Goal: Task Accomplishment & Management: Manage account settings

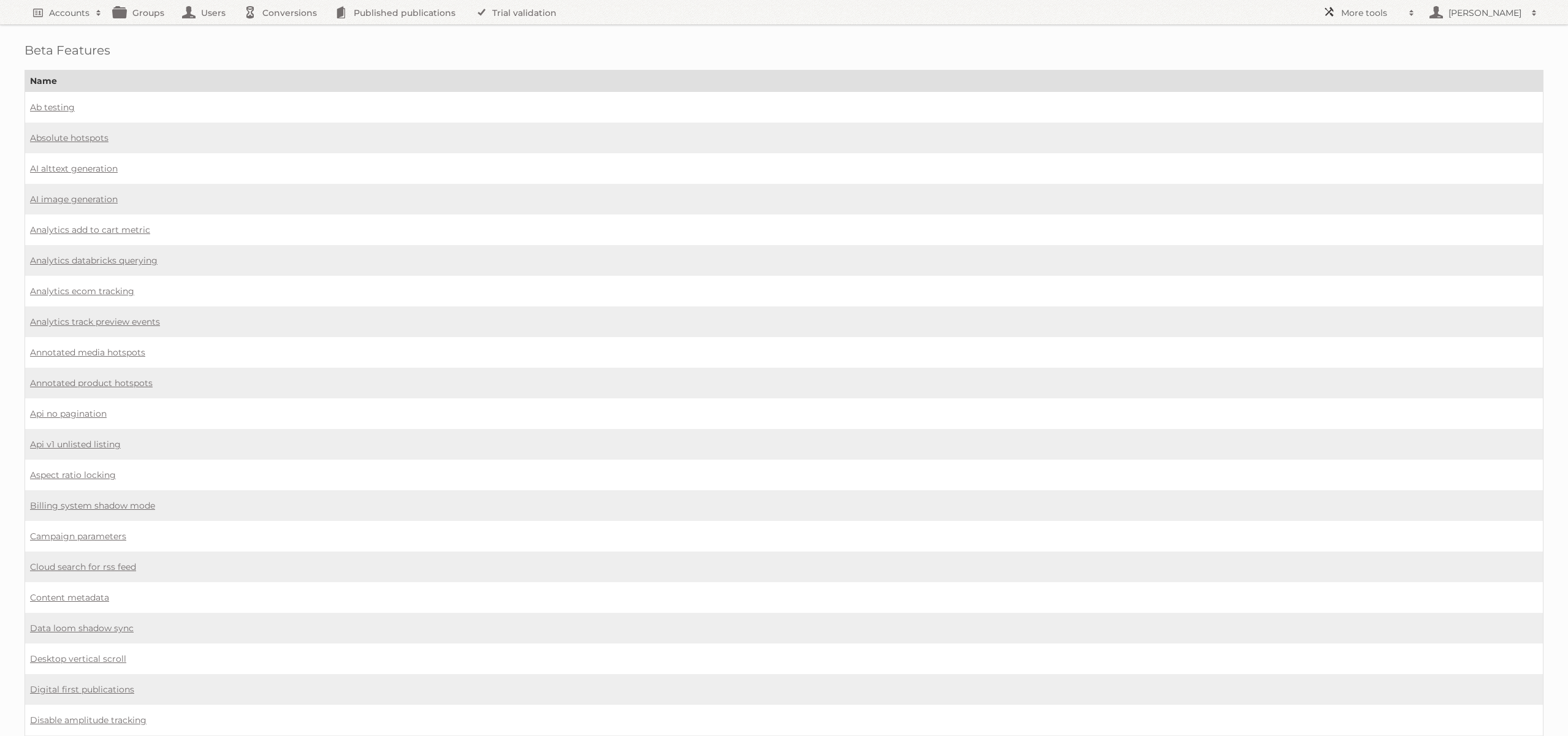
click at [1418, 12] on span at bounding box center [1412, 12] width 19 height 12
click at [1360, 195] on link "Affiliates" at bounding box center [1378, 200] width 121 height 19
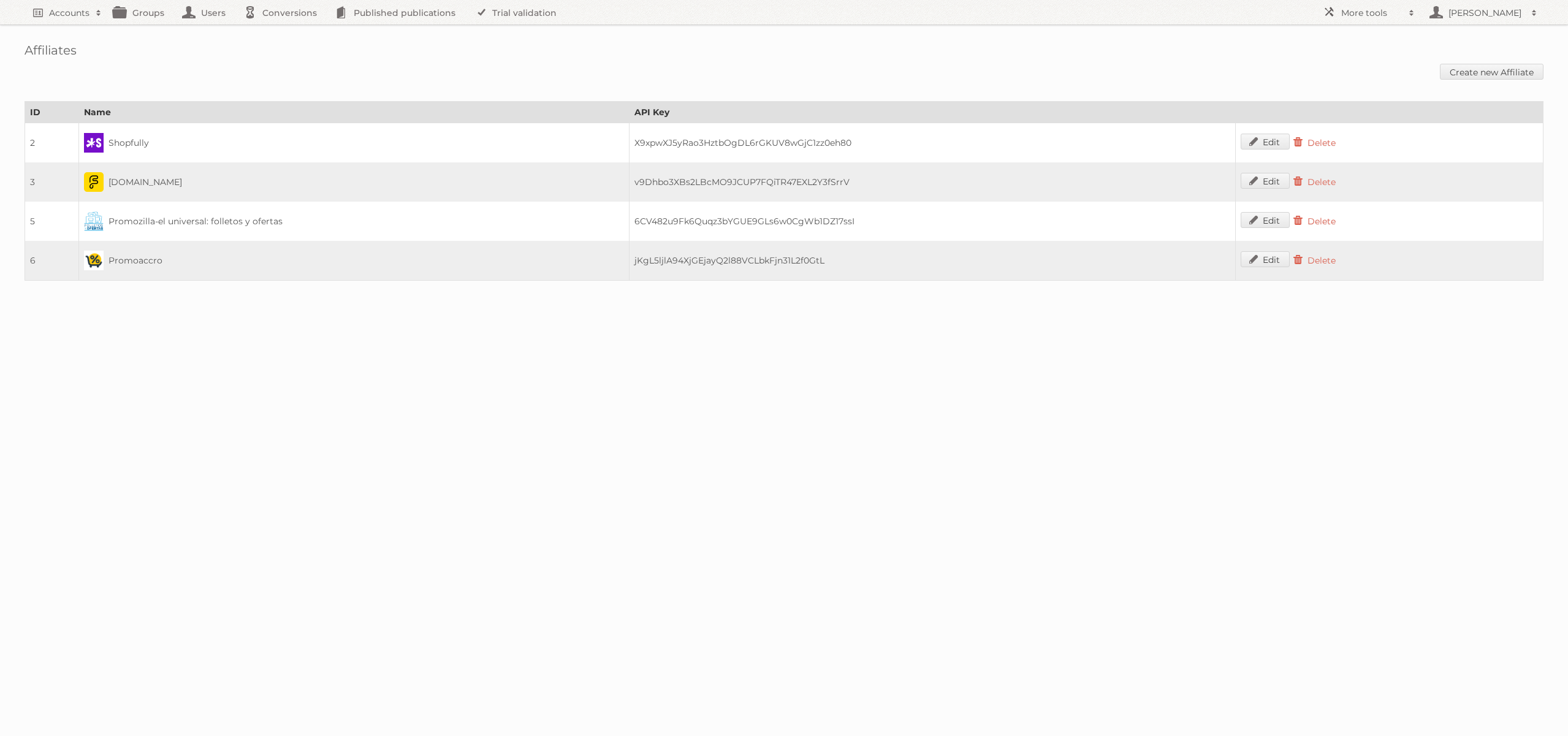
drag, startPoint x: 48, startPoint y: 220, endPoint x: 24, endPoint y: 218, distance: 24.1
click at [25, 218] on td "5" at bounding box center [52, 222] width 54 height 39
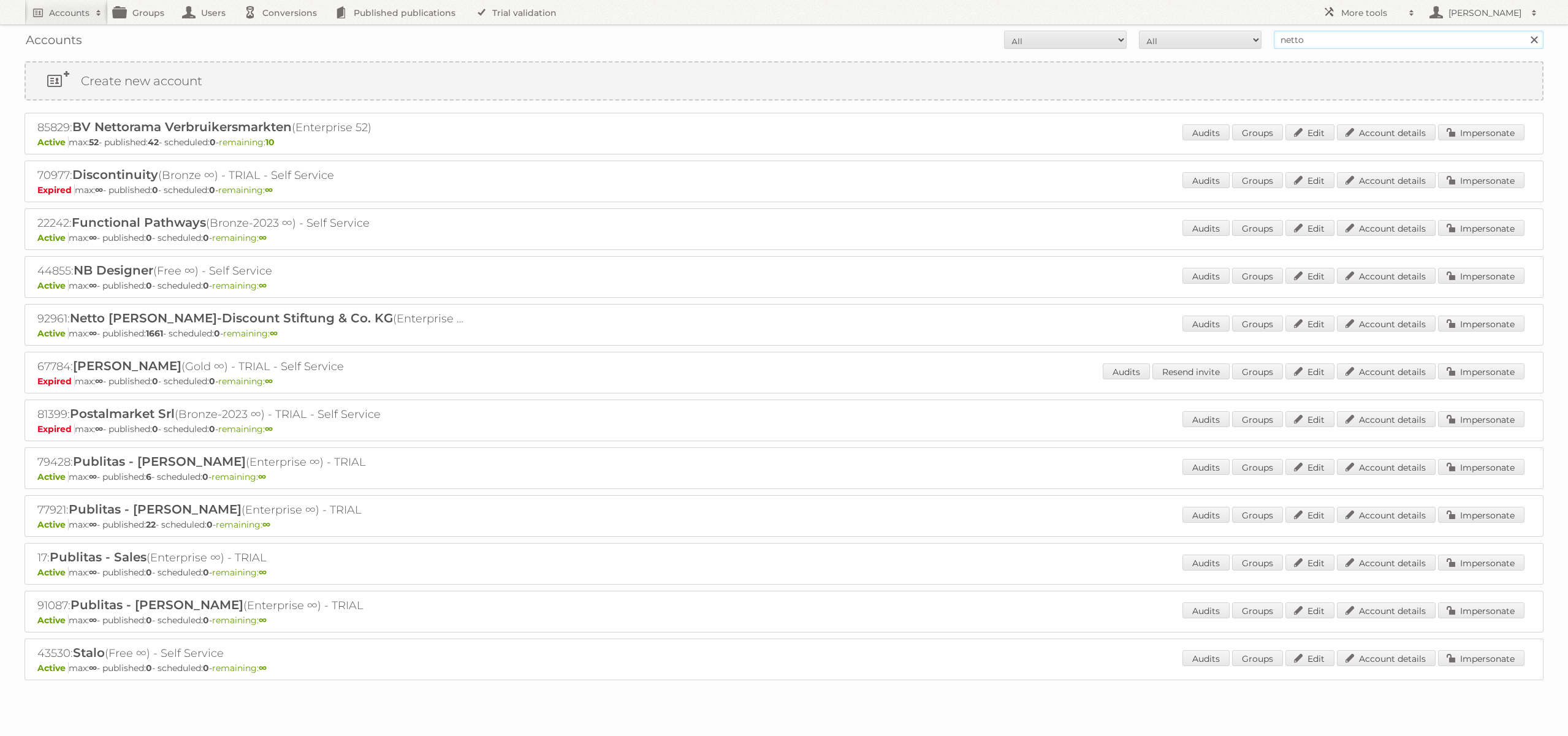
click at [1304, 39] on input "netto" at bounding box center [1409, 40] width 270 height 19
type input "yuliya"
click at [1525, 31] on input "Search" at bounding box center [1535, 40] width 19 height 19
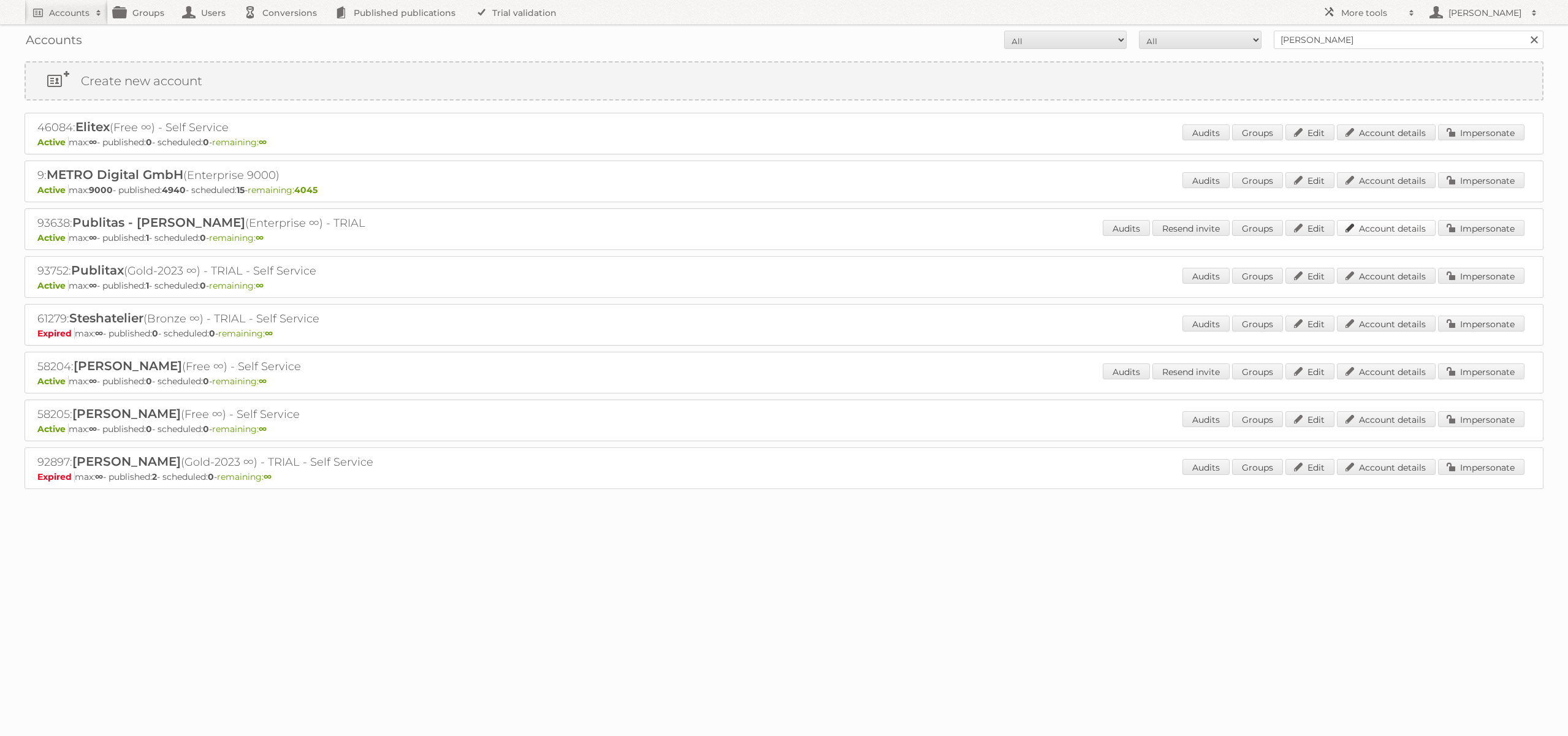
click at [1406, 225] on link "Account details" at bounding box center [1386, 227] width 98 height 16
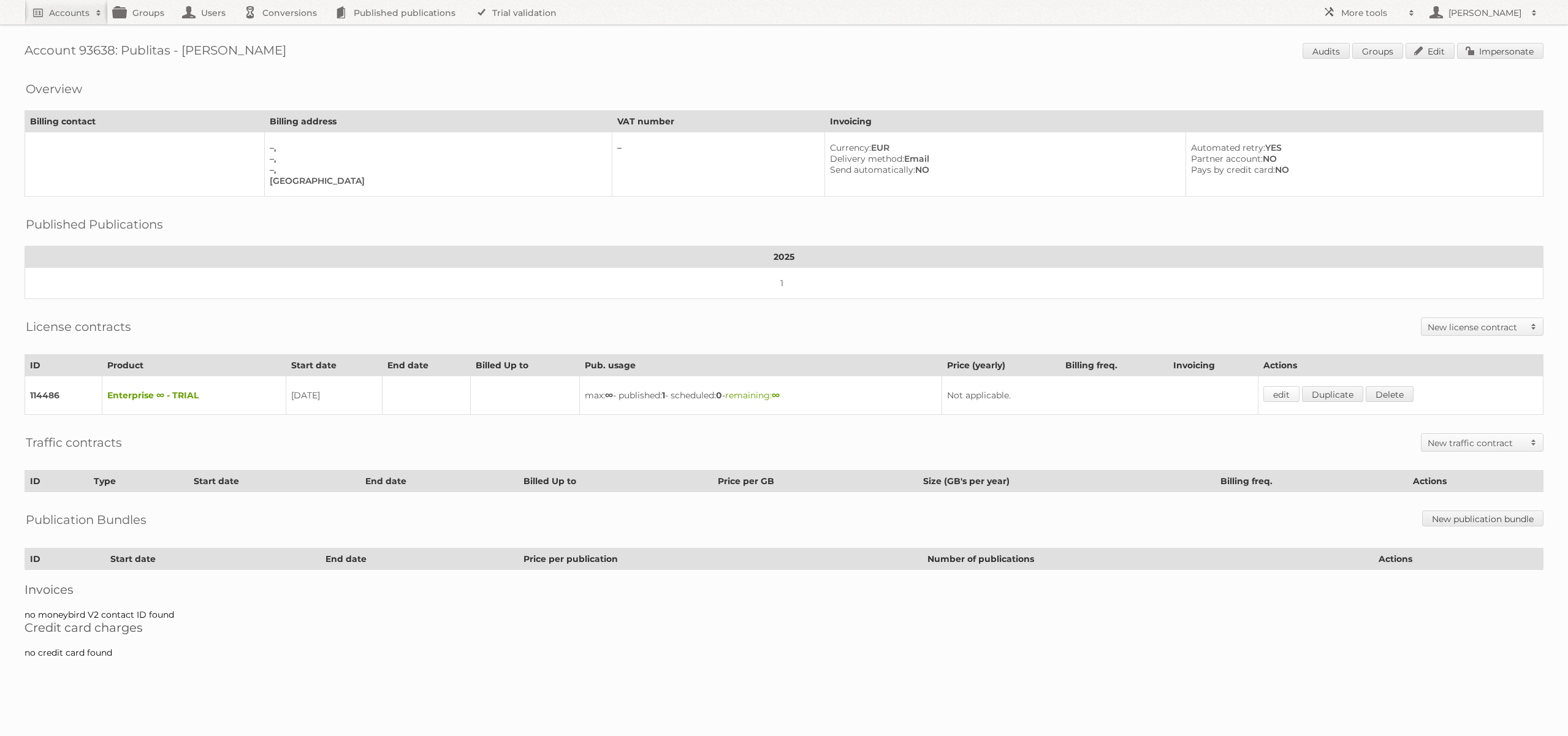
click at [1290, 395] on link "edit" at bounding box center [1281, 394] width 36 height 16
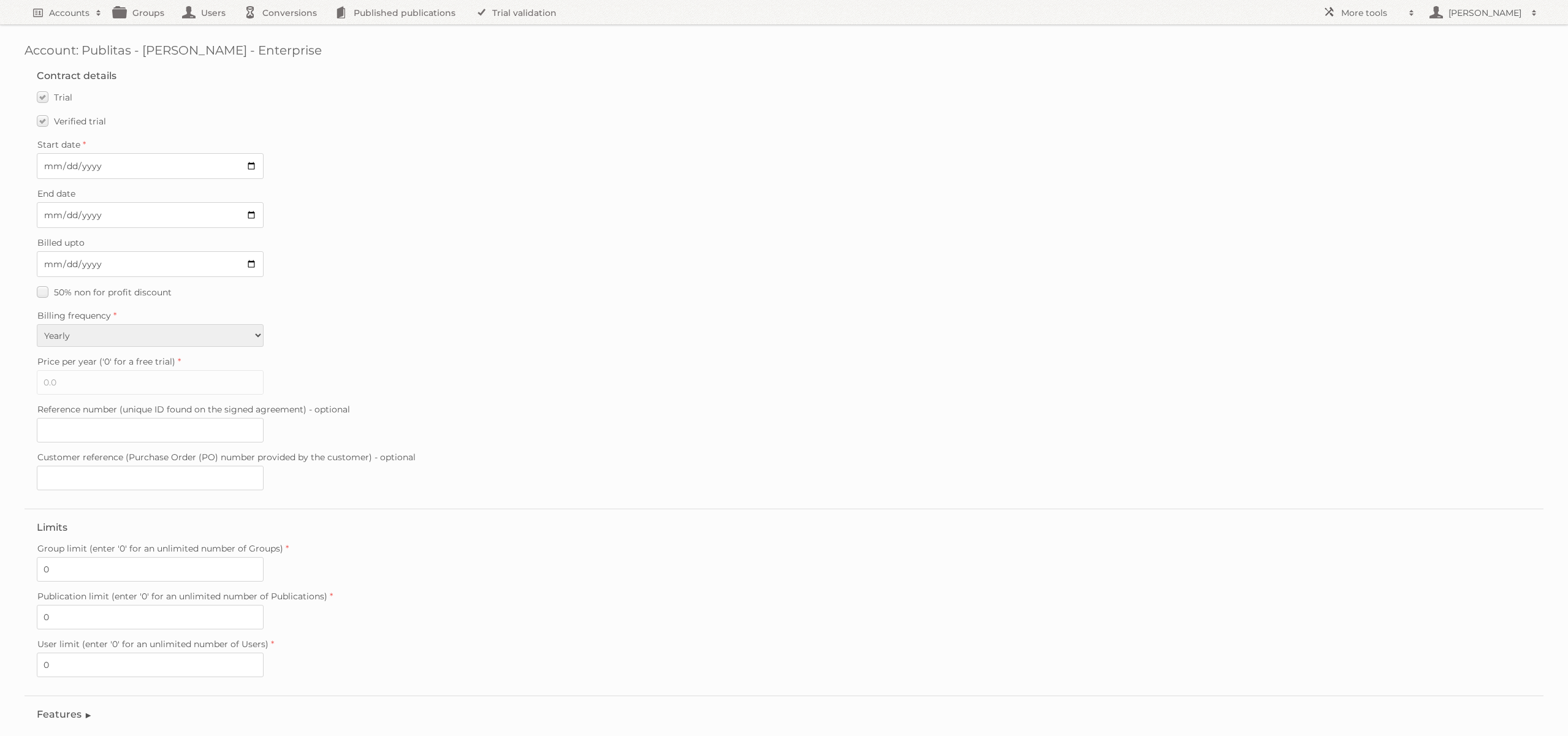
scroll to position [71, 0]
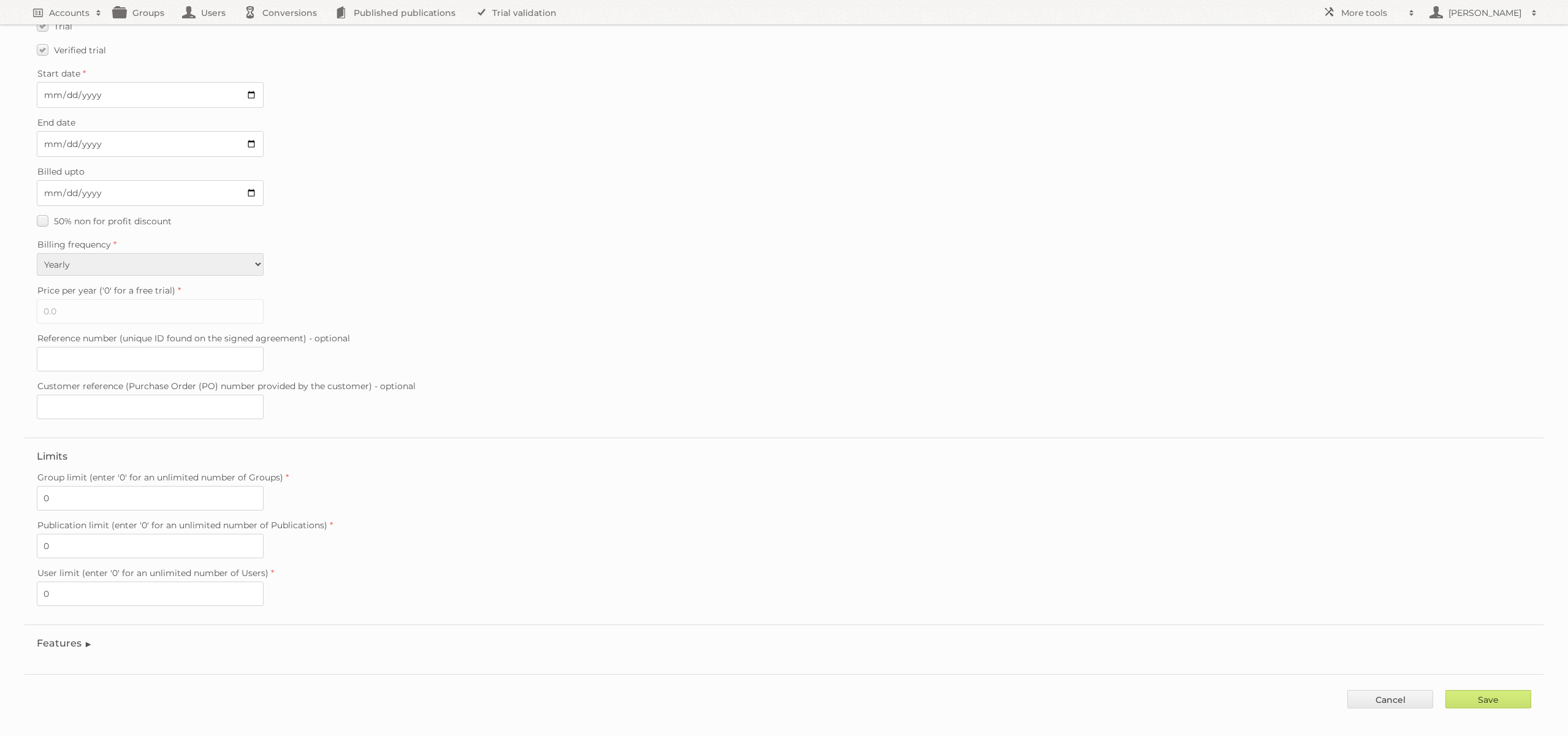
click at [79, 638] on legend "Features" at bounding box center [65, 643] width 56 height 12
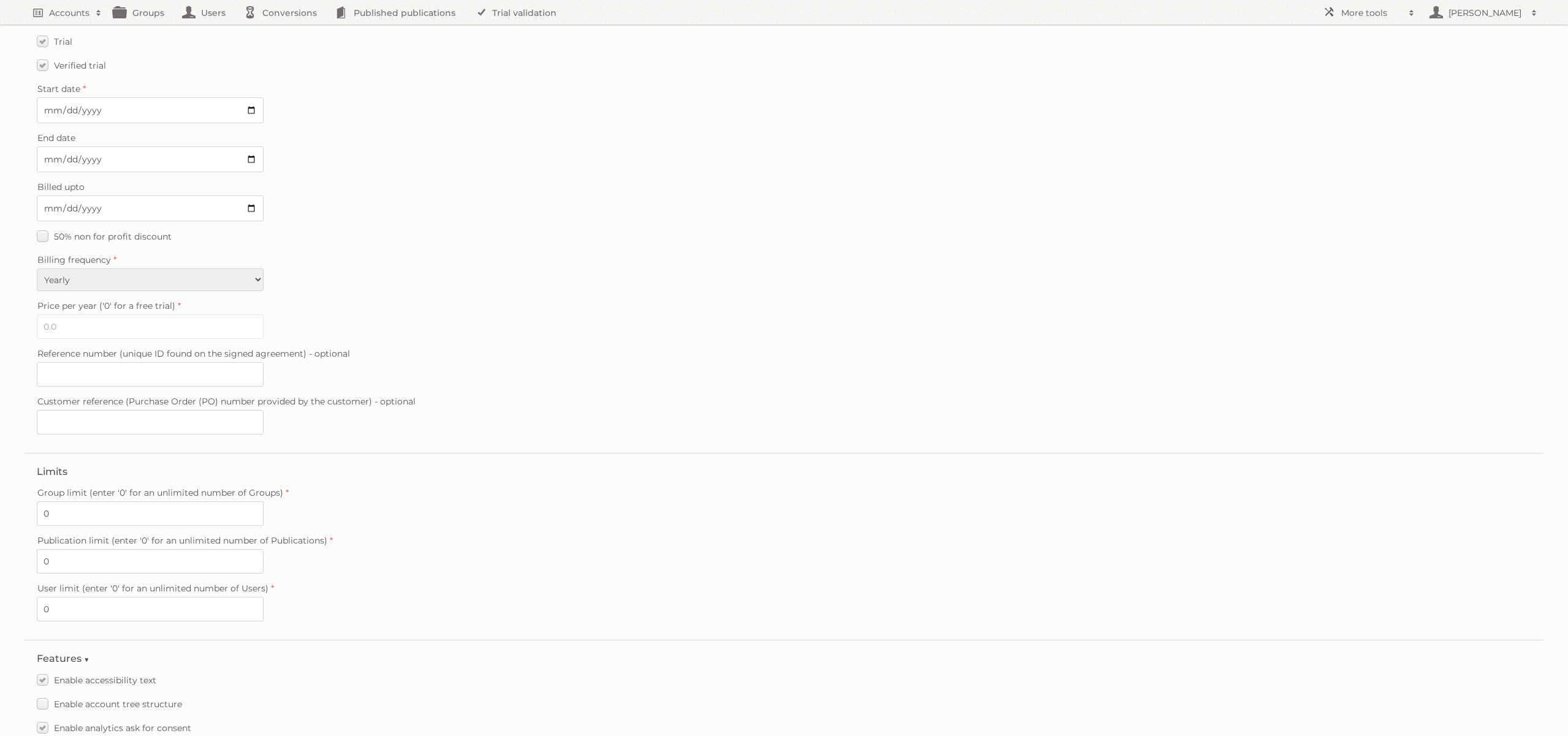
scroll to position [0, 0]
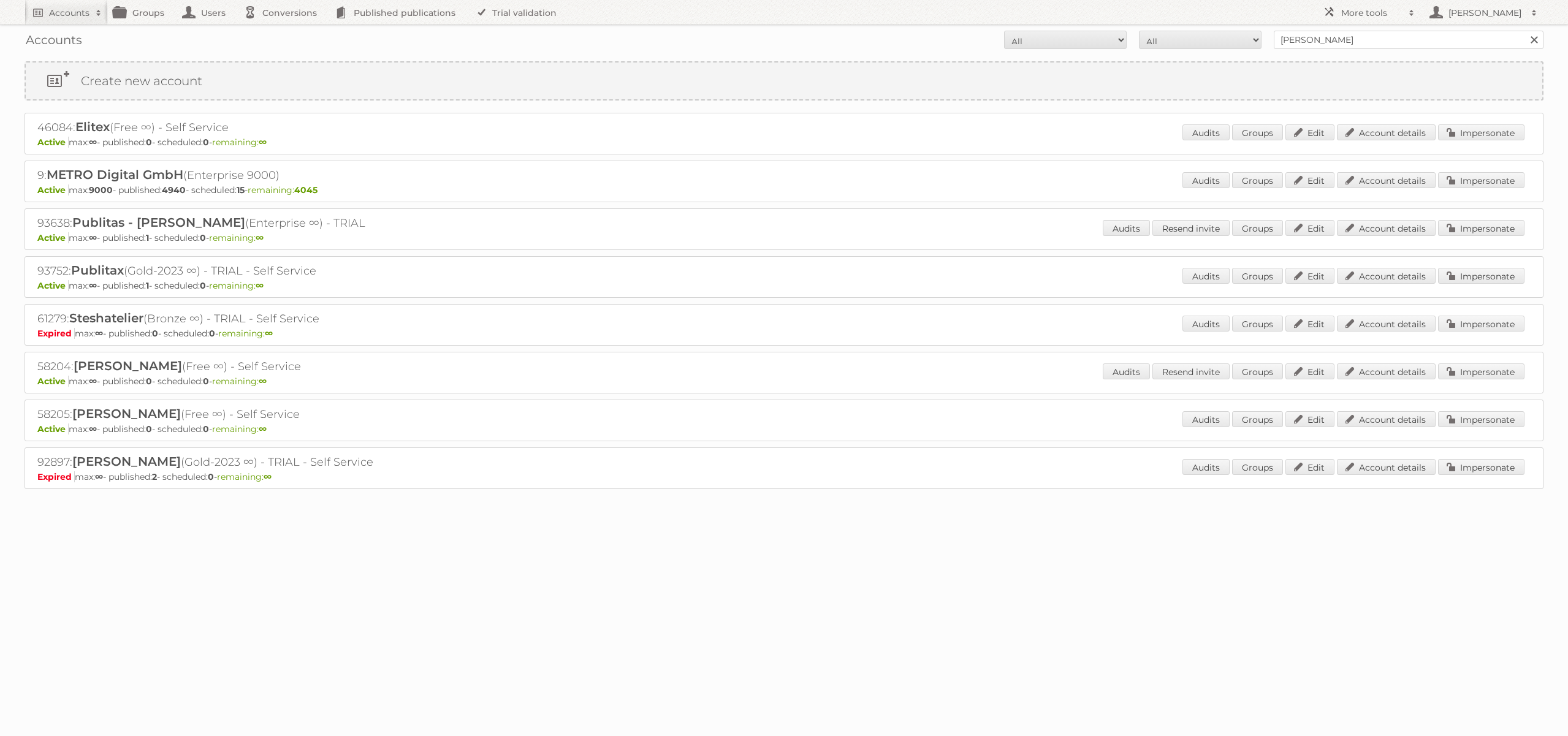
drag, startPoint x: 37, startPoint y: 220, endPoint x: 390, endPoint y: 222, distance: 353.0
click at [390, 222] on h2 "93638: [PERSON_NAME] (Enterprise ∞) - TRIAL" at bounding box center [251, 222] width 429 height 16
